Goal: Use online tool/utility: Use online tool/utility

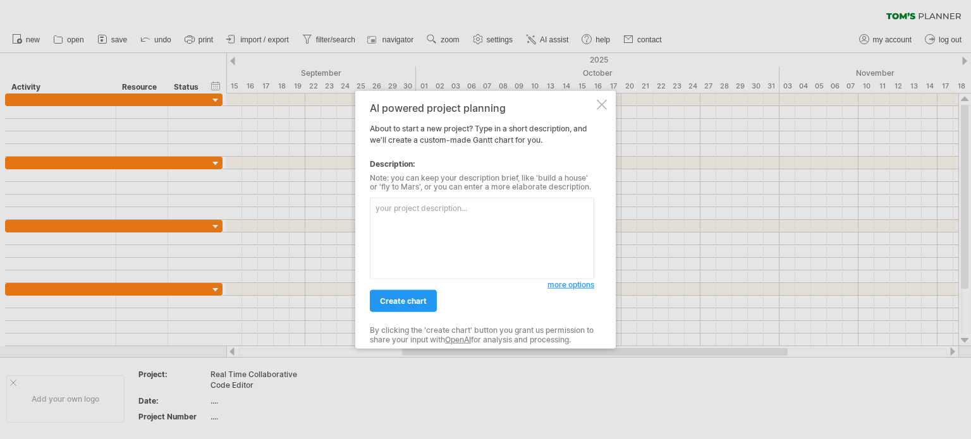
drag, startPoint x: 0, startPoint y: 0, endPoint x: 453, endPoint y: 218, distance: 502.8
click at [453, 218] on textarea at bounding box center [482, 239] width 224 height 82
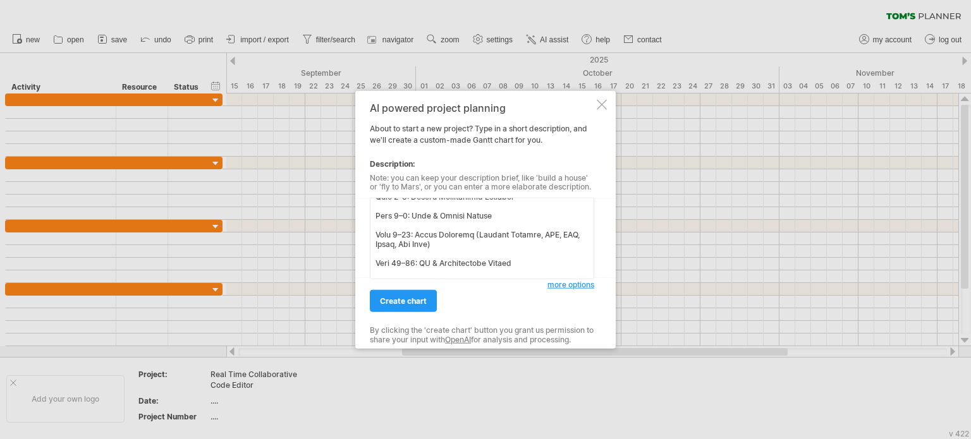
scroll to position [333, 0]
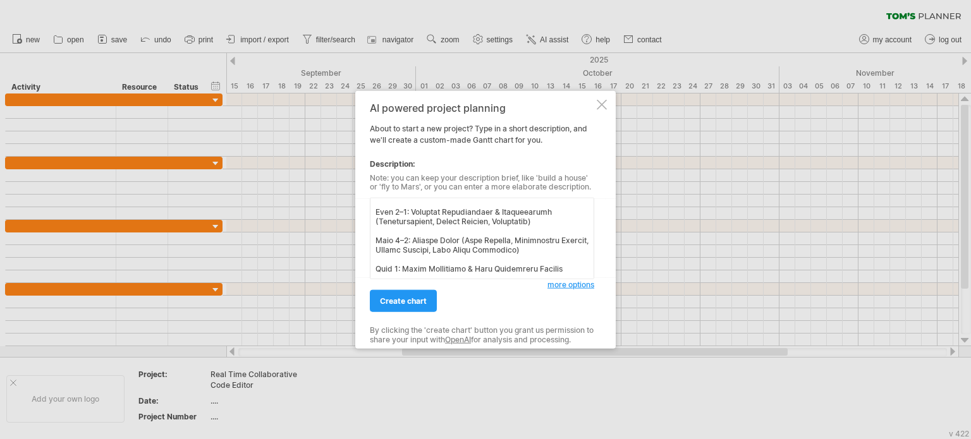
type textarea "Loremip Dolorsi ame Conse Adipi EL Sed doeiusm te InciDidu – Utla-Etdo Magnaali…"
click at [557, 285] on span "more options" at bounding box center [571, 284] width 47 height 9
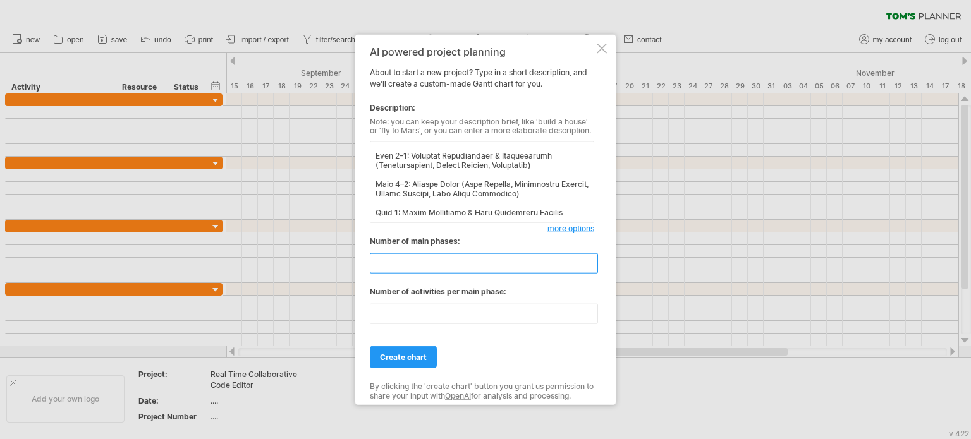
drag, startPoint x: 427, startPoint y: 263, endPoint x: 381, endPoint y: 266, distance: 45.6
click at [389, 270] on input "**" at bounding box center [484, 264] width 228 height 20
click at [434, 263] on input "**" at bounding box center [484, 264] width 228 height 20
click at [409, 359] on span "create chart" at bounding box center [403, 357] width 47 height 9
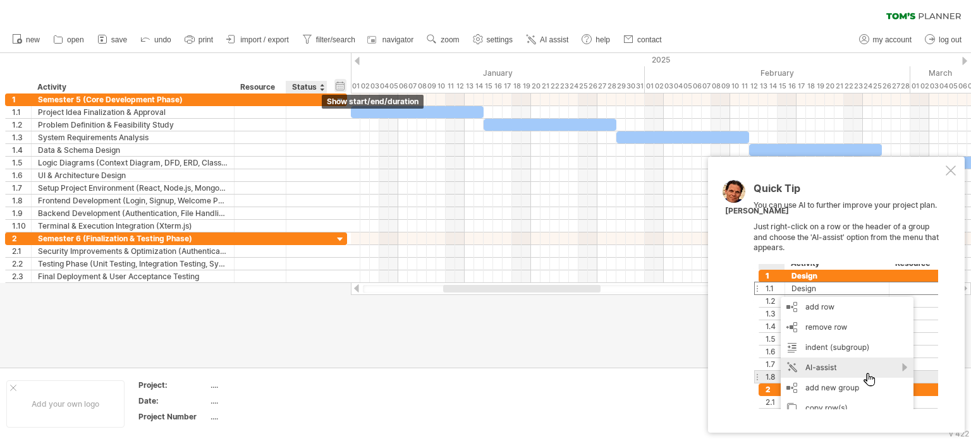
click at [341, 89] on div "hide start/end/duration show start/end/duration" at bounding box center [340, 85] width 12 height 13
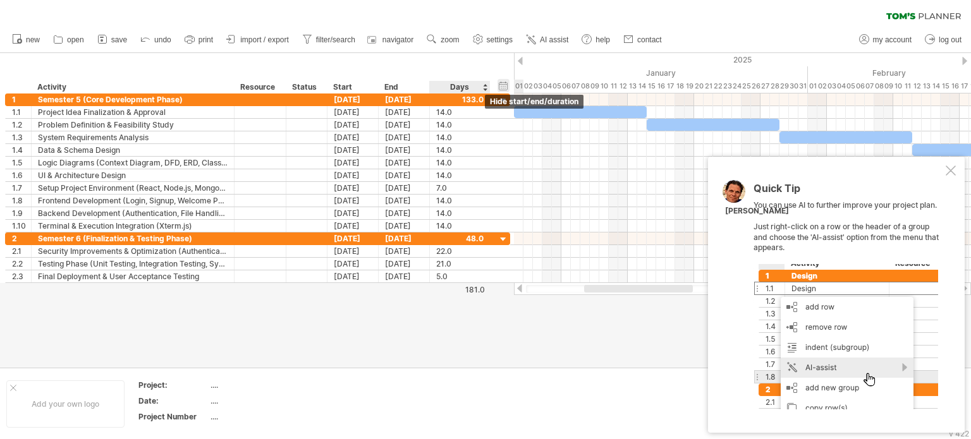
click at [502, 81] on div "hide start/end/duration show start/end/duration" at bounding box center [504, 85] width 12 height 13
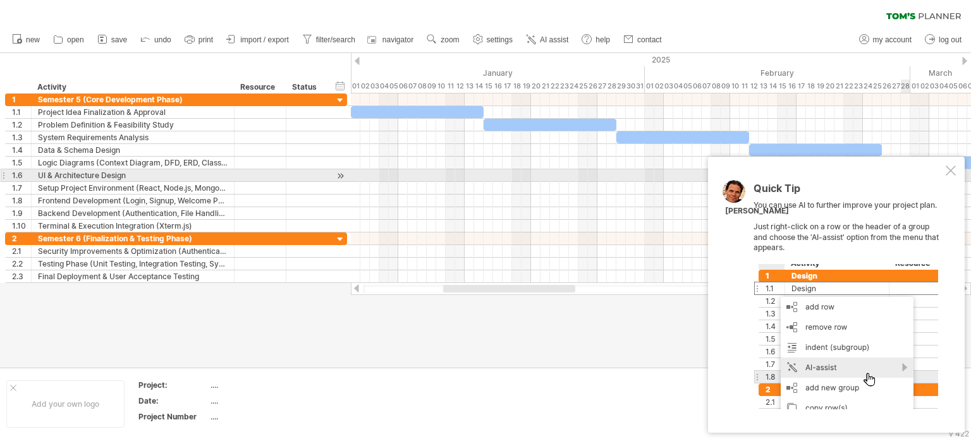
click at [952, 173] on div at bounding box center [951, 171] width 10 height 10
